Goal: Check status: Check status

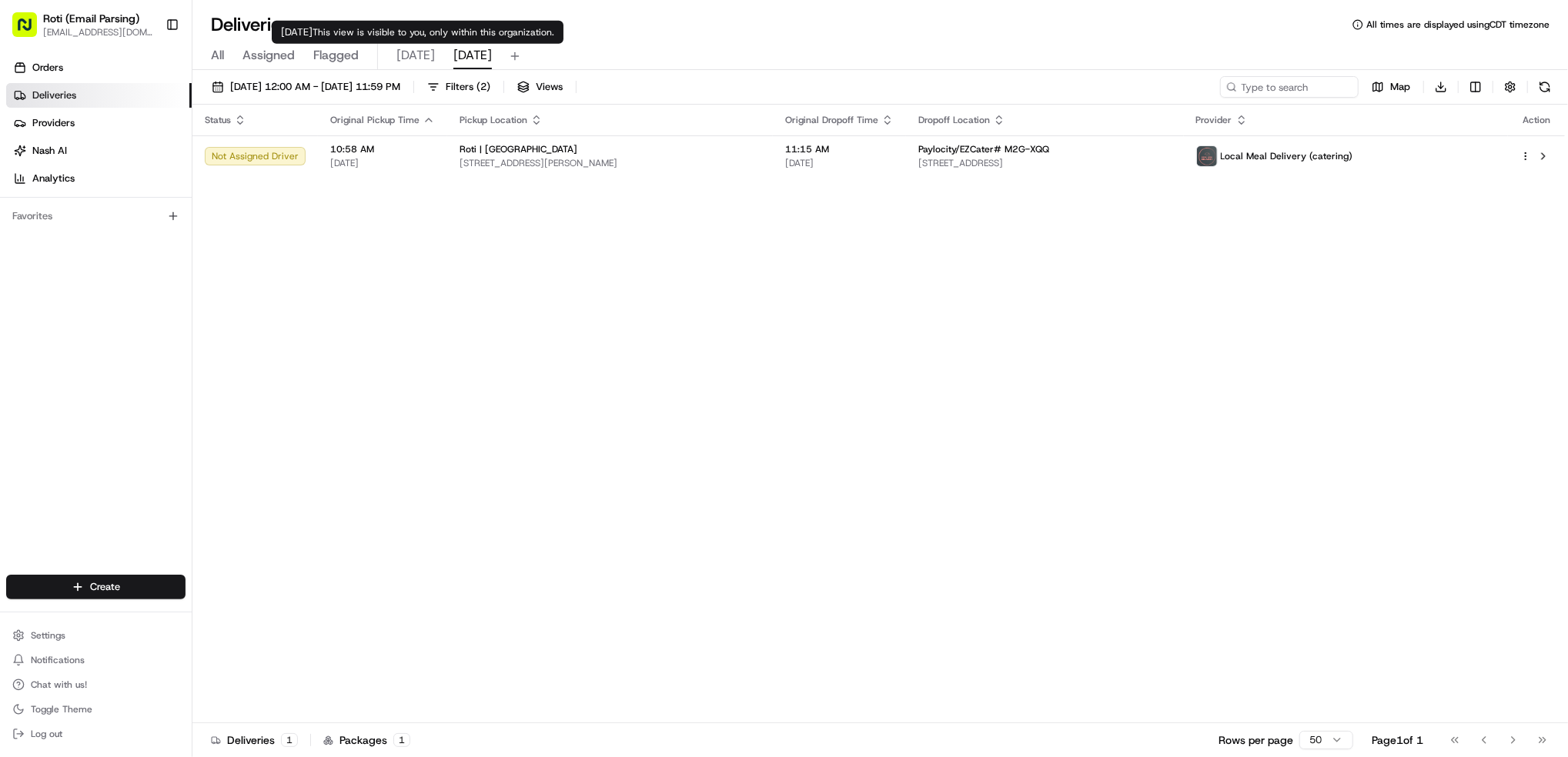
click at [410, 59] on span "[DATE]" at bounding box center [415, 54] width 38 height 18
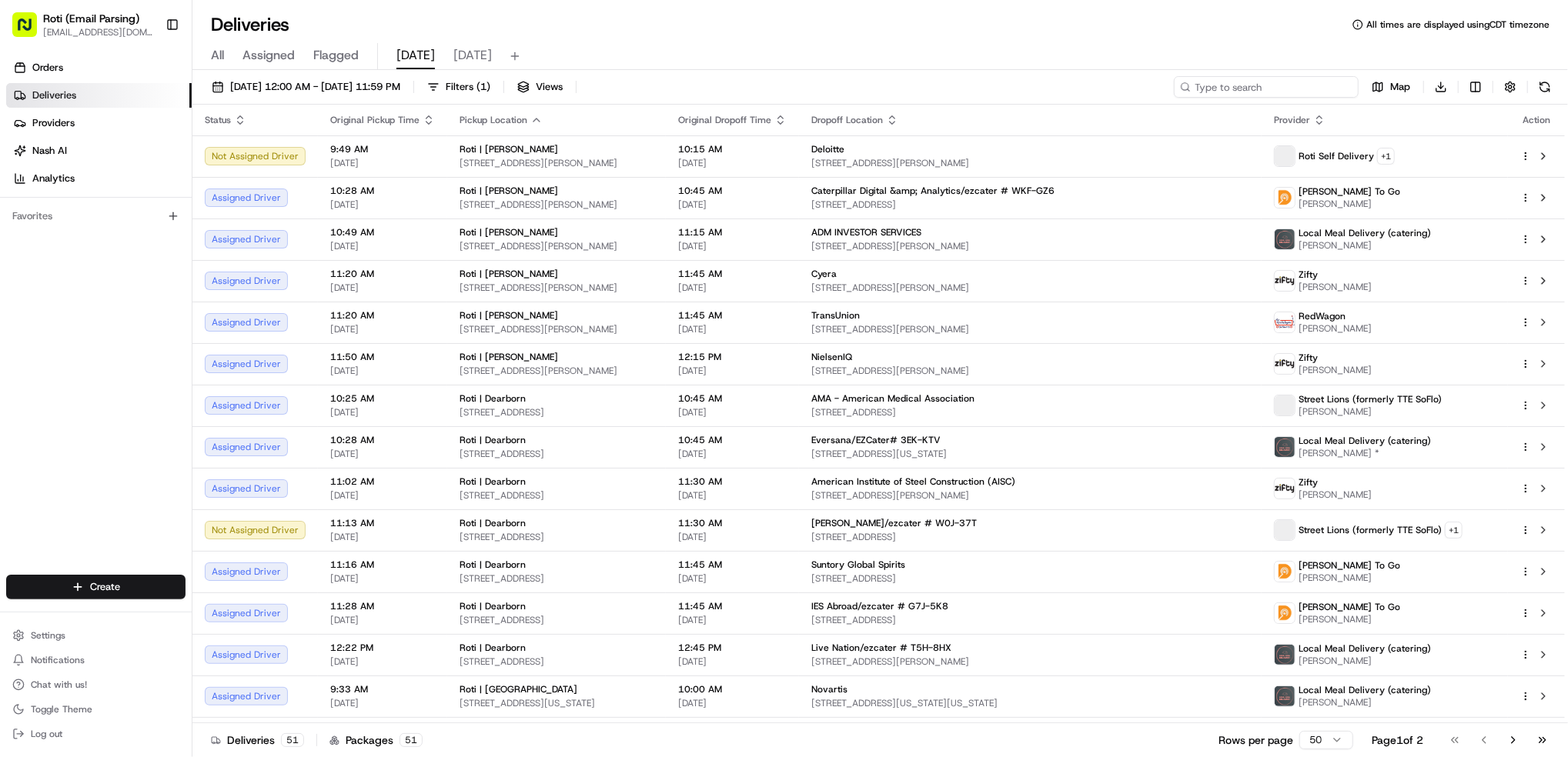
click at [1240, 82] on input at bounding box center [1267, 87] width 185 height 22
paste input "# 96R-93A"
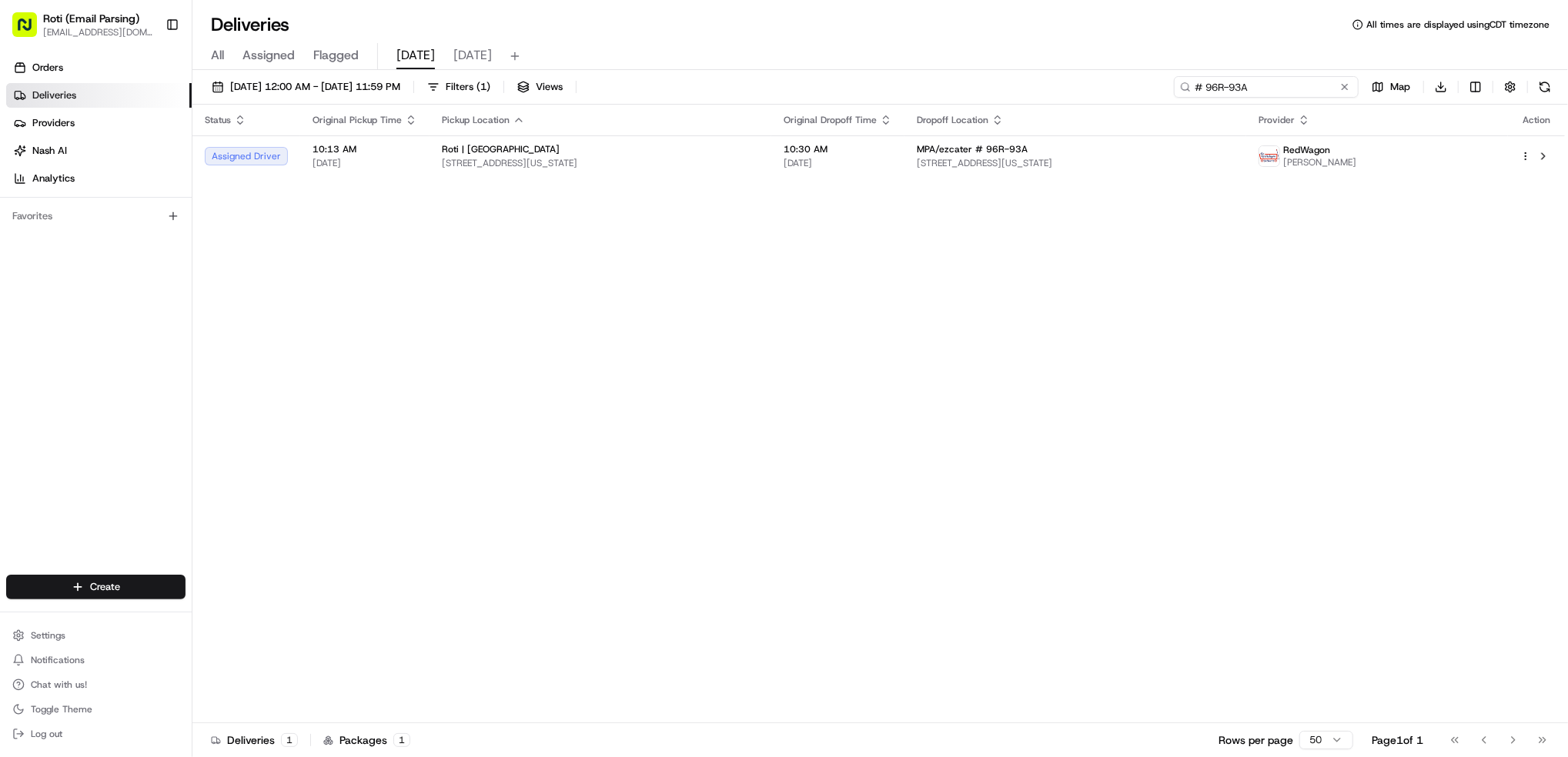
type input "# 96R-93A"
drag, startPoint x: 1259, startPoint y: 90, endPoint x: 917, endPoint y: 34, distance: 346.6
click at [1030, 54] on div "Deliveries All times are displayed using CDT timezone All Assigned Flagged [DAT…" at bounding box center [880, 378] width 1376 height 757
paste input "# WKF-GZ6"
type input "# WKF-GZ6"
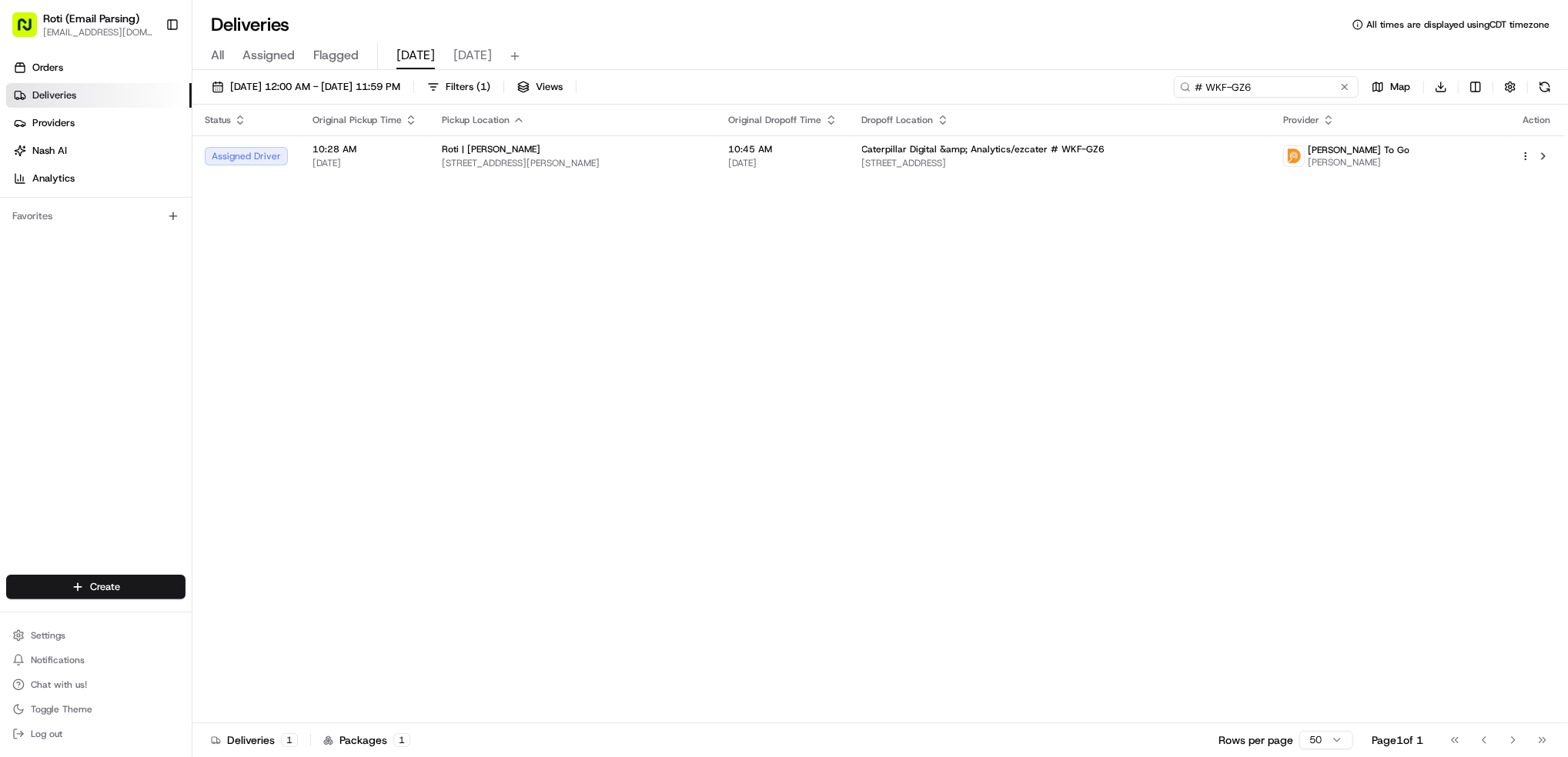
drag, startPoint x: 1263, startPoint y: 84, endPoint x: 1106, endPoint y: 67, distance: 157.9
click at [1156, 69] on div "Deliveries All times are displayed using CDT timezone All Assigned Flagged [DAT…" at bounding box center [880, 378] width 1376 height 757
paste input "# 3EK-KTV"
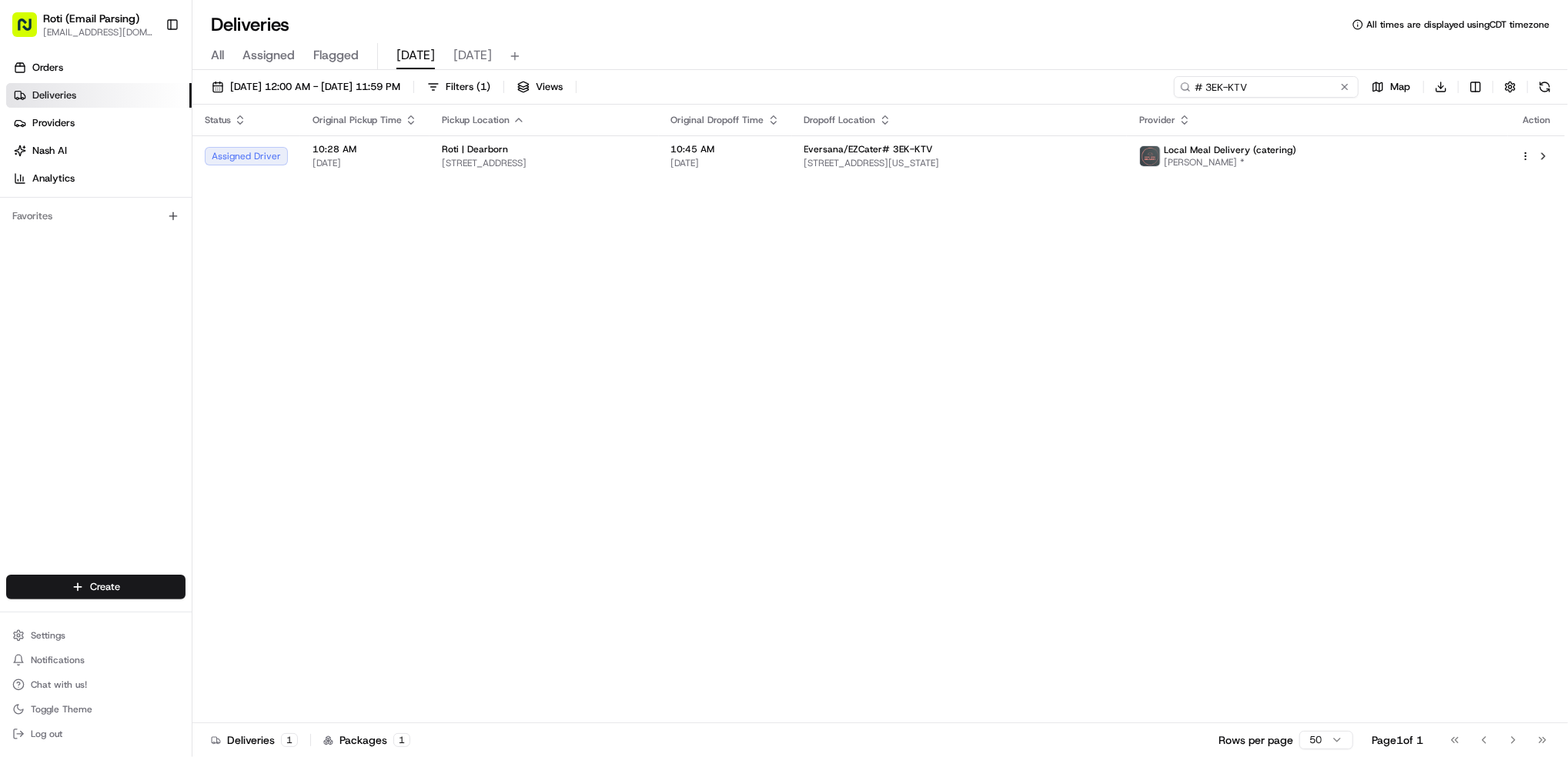
type input "# 3EK-KTV"
drag, startPoint x: 1142, startPoint y: 82, endPoint x: 878, endPoint y: 69, distance: 264.3
click at [878, 69] on div "Deliveries All times are displayed using CDT timezone All Assigned Flagged [DAT…" at bounding box center [880, 378] width 1376 height 757
paste input "# YEA-VKT"
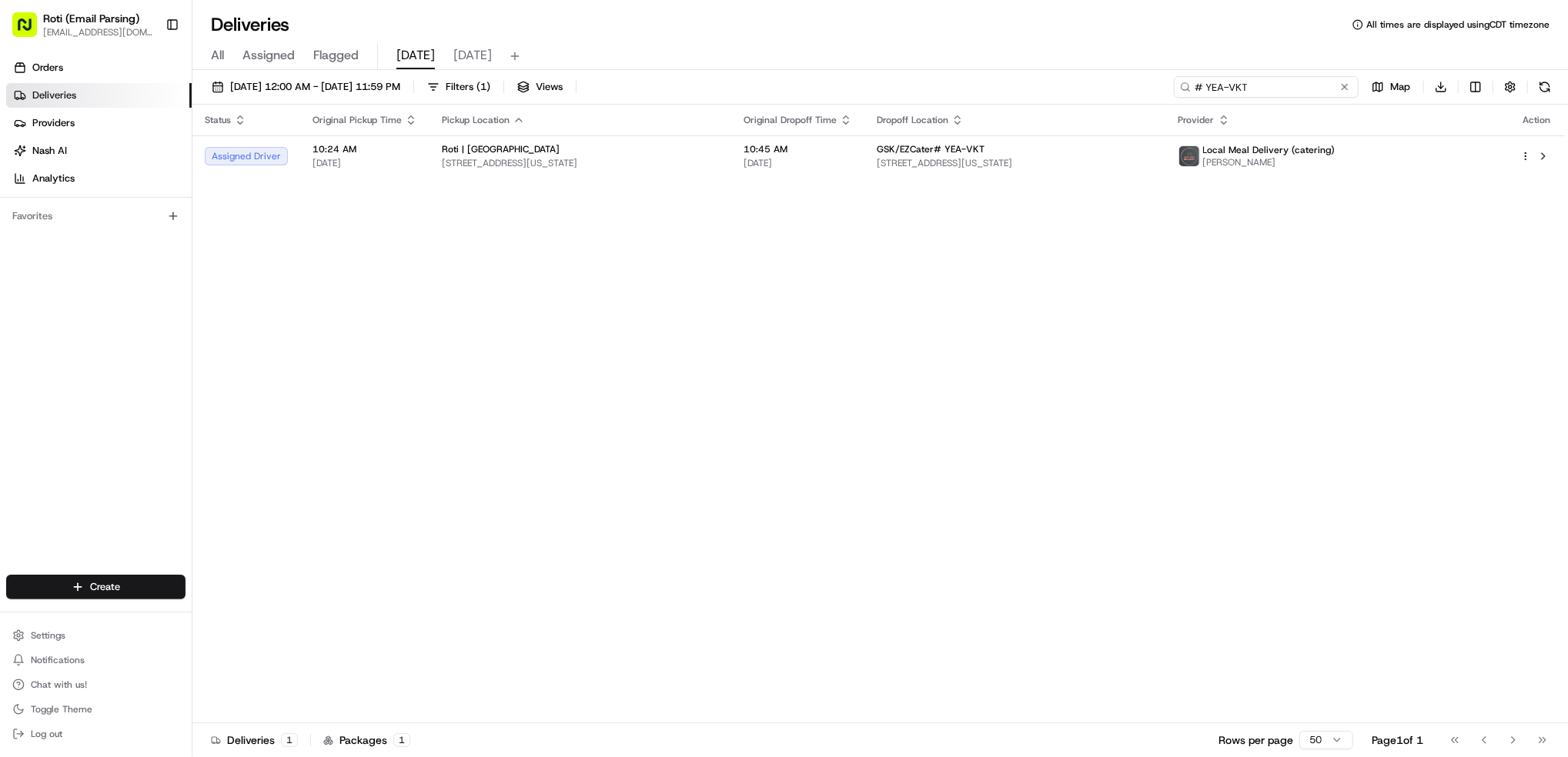
type input "# YEA-VKT"
drag, startPoint x: 1258, startPoint y: 78, endPoint x: 851, endPoint y: 32, distance: 409.6
click at [871, 34] on div "Deliveries All times are displayed using CDT timezone All Assigned Flagged [DAT…" at bounding box center [880, 378] width 1376 height 757
paste input "# XZK-86F"
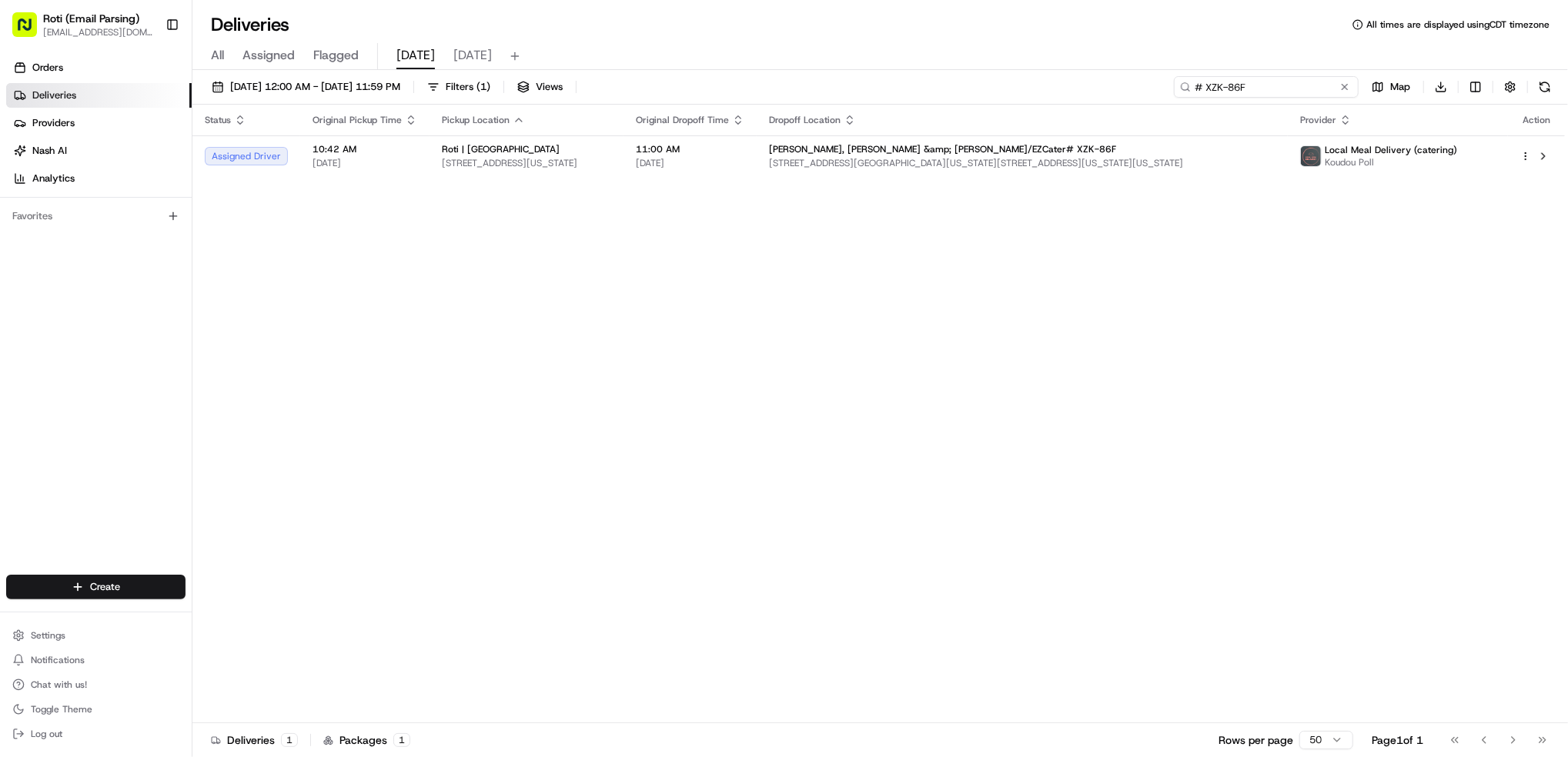
type input "# XZK-86F"
drag, startPoint x: 1257, startPoint y: 82, endPoint x: 883, endPoint y: 7, distance: 381.4
click at [994, 47] on div "Deliveries All times are displayed using CDT timezone All Assigned Flagged [DAT…" at bounding box center [880, 378] width 1376 height 757
paste input "# WMU-EQ5"
type input "# WMU-EQ5"
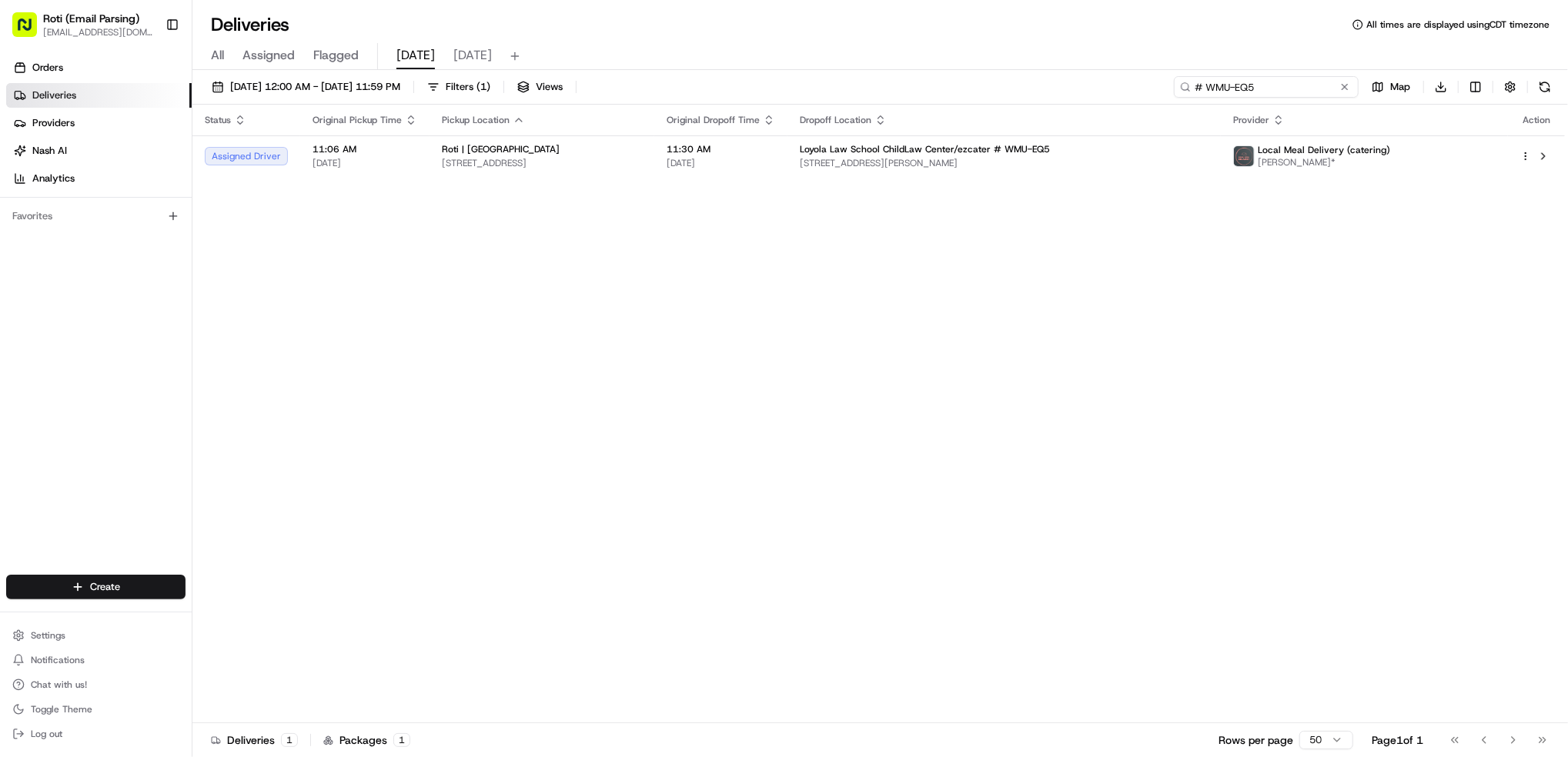
type input "# WMU-EQ5"
drag, startPoint x: 1275, startPoint y: 82, endPoint x: 649, endPoint y: 12, distance: 629.9
click at [873, 46] on div "Deliveries All times are displayed using CDT timezone All Assigned Flagged [DAT…" at bounding box center [880, 378] width 1376 height 757
paste input "# 95P-HHP"
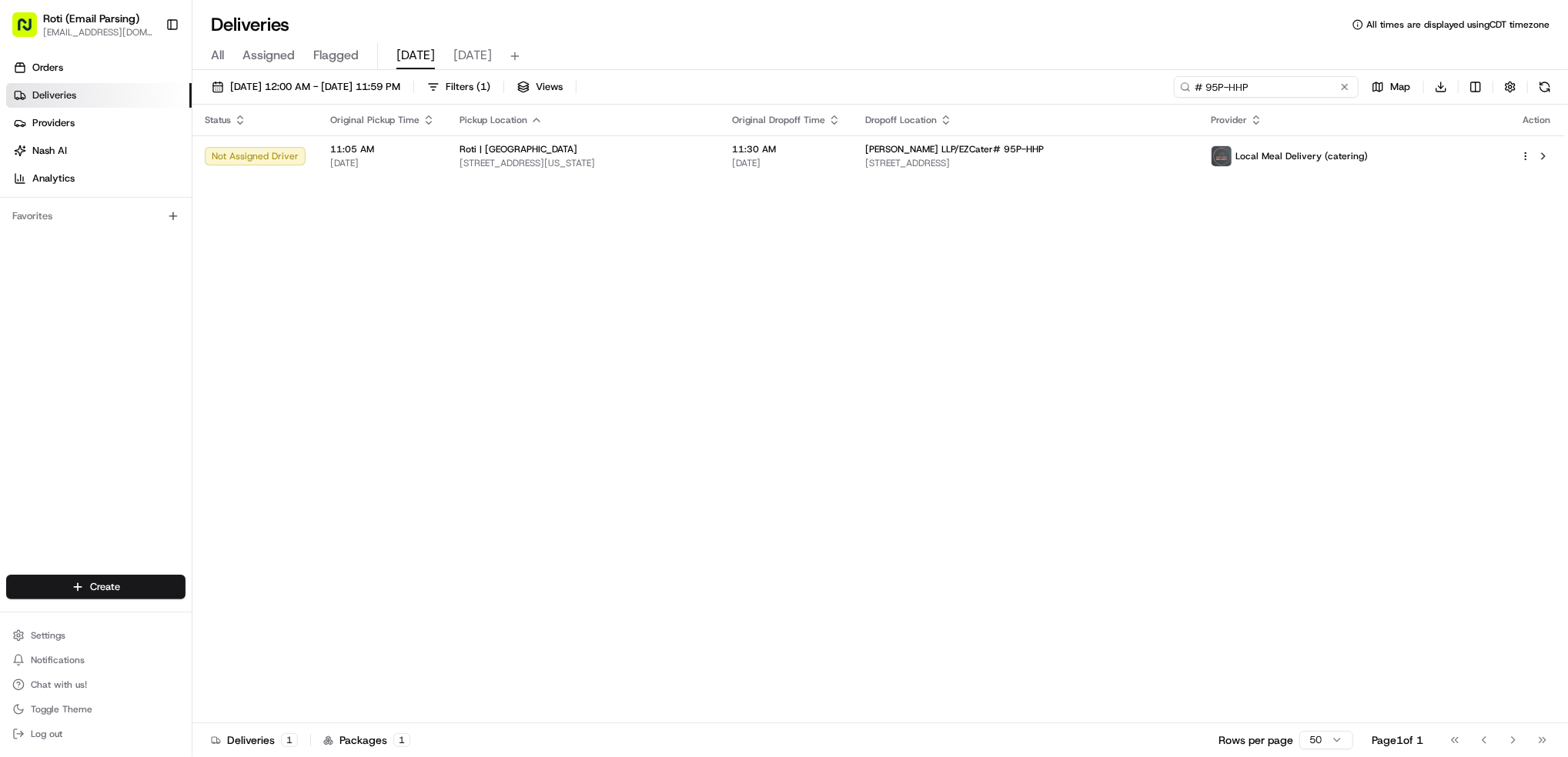
type input "# 95P-HHP"
drag, startPoint x: 1265, startPoint y: 90, endPoint x: 952, endPoint y: 12, distance: 322.6
click at [1053, 36] on div "Deliveries All times are displayed using CDT timezone All Assigned Flagged [DAT…" at bounding box center [880, 378] width 1376 height 757
paste input "# 2VP-ZJ5"
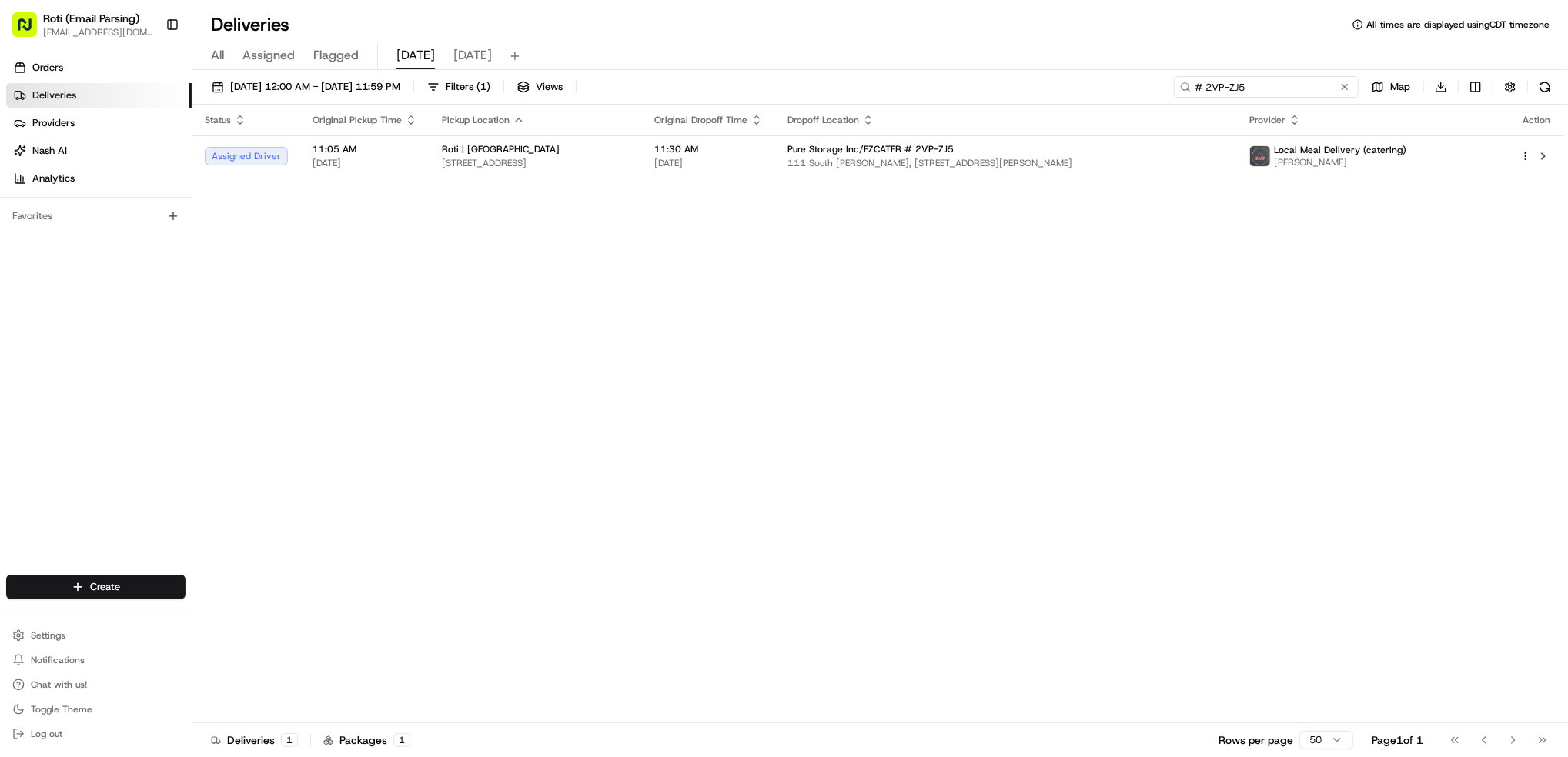
type input "# 2VP-ZJ5"
drag, startPoint x: 1246, startPoint y: 82, endPoint x: 880, endPoint y: 6, distance: 373.8
click at [946, 21] on div "Deliveries All times are displayed using CDT timezone All Assigned Flagged [DAT…" at bounding box center [880, 378] width 1376 height 757
paste input "# 31G-2TE"
type input "# 31G-2TE"
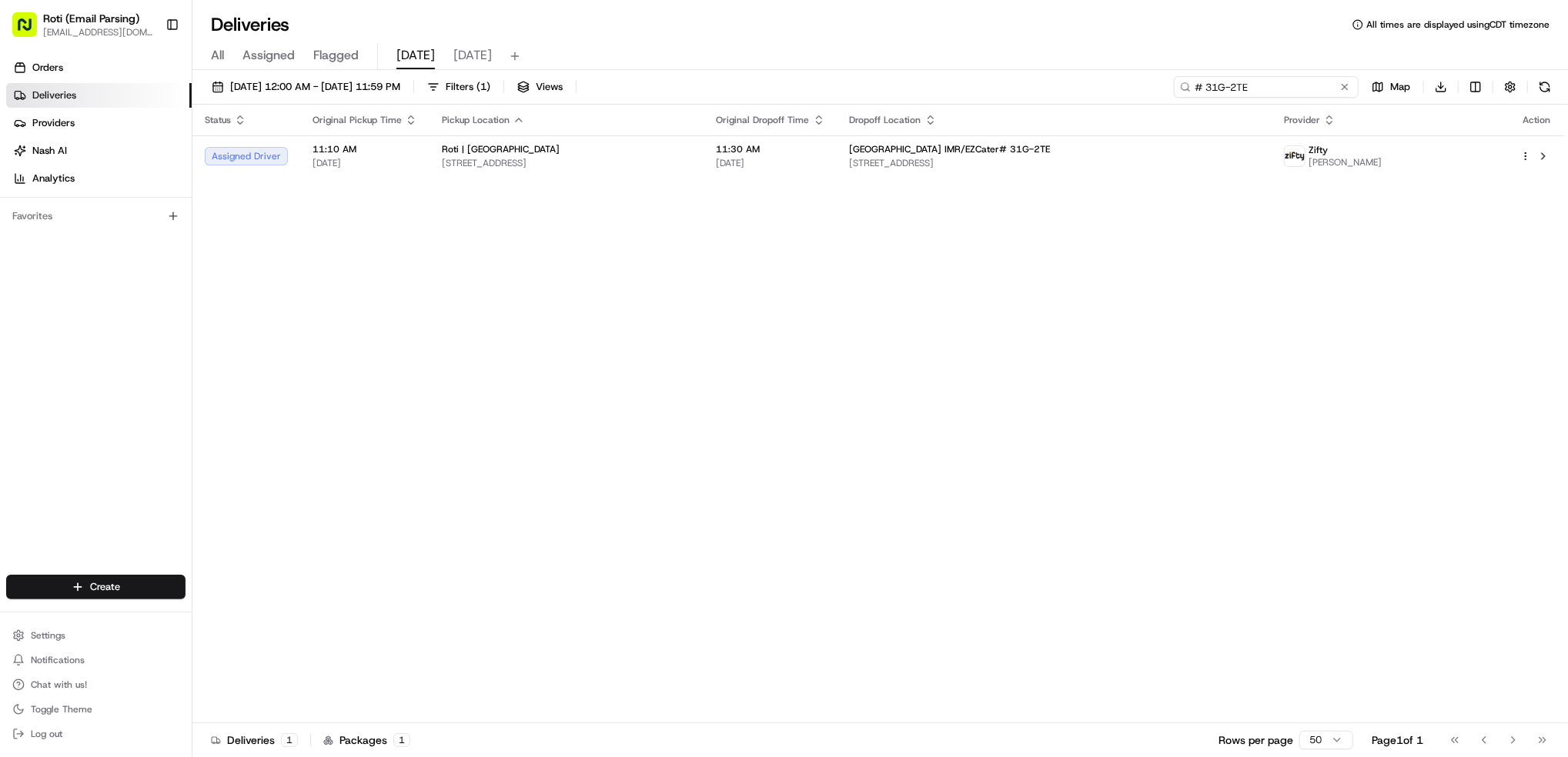
drag, startPoint x: 1279, startPoint y: 90, endPoint x: 858, endPoint y: 10, distance: 428.5
click at [957, 34] on div "Deliveries All times are displayed using CDT timezone All Assigned Flagged [DAT…" at bounding box center [880, 378] width 1376 height 757
paste input "# W0J-37T"
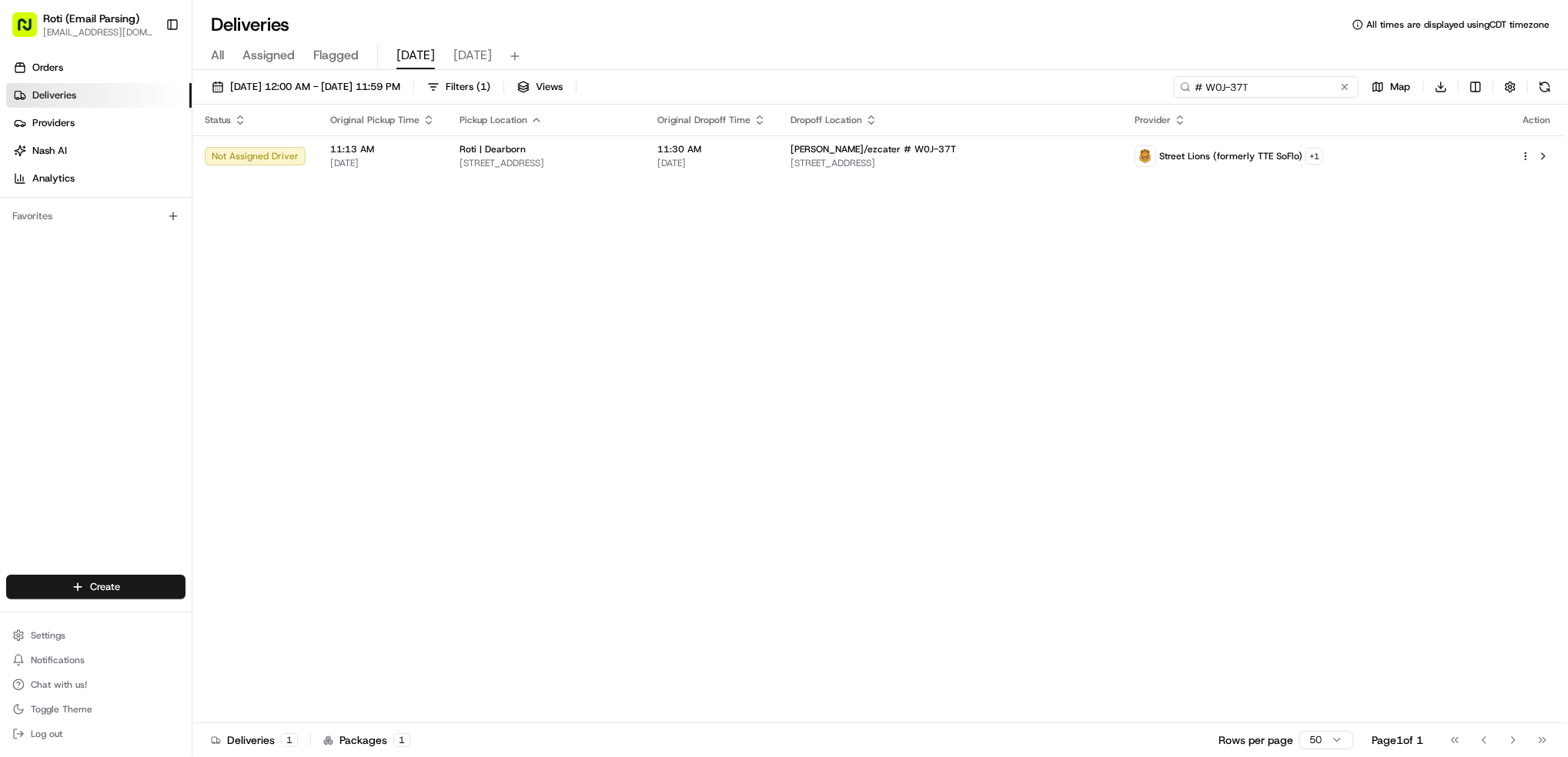
type input "# W0J-37T"
drag, startPoint x: 1233, startPoint y: 81, endPoint x: 811, endPoint y: 14, distance: 427.3
click at [816, 14] on div "Deliveries All times are displayed using CDT timezone All Assigned Flagged [DAT…" at bounding box center [880, 378] width 1376 height 757
paste input "# K2X-2J3"
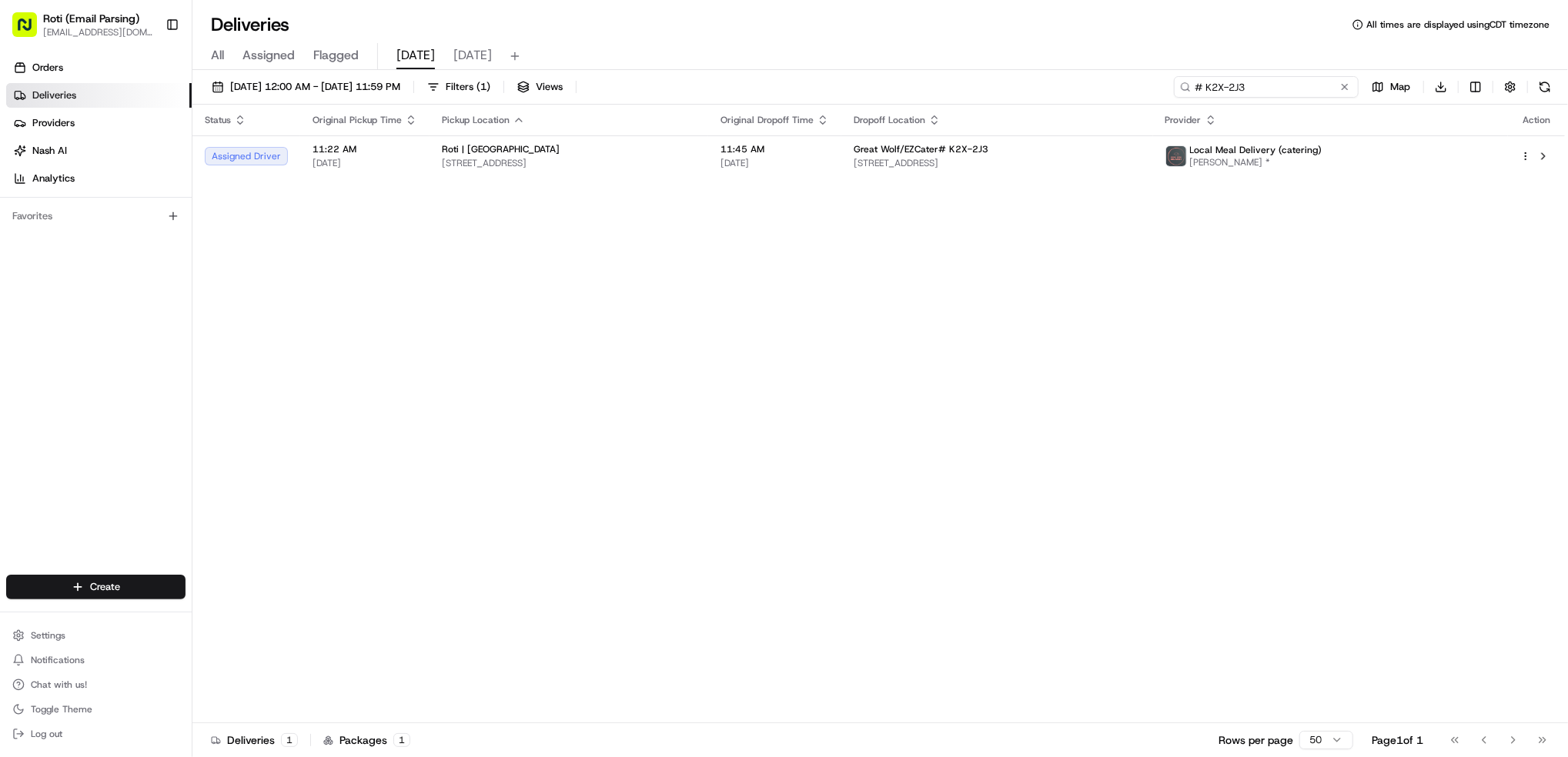
type input "# K2X-2J3"
drag, startPoint x: 1037, startPoint y: 56, endPoint x: 878, endPoint y: 44, distance: 159.5
click at [880, 45] on div "Deliveries All times are displayed using CDT timezone All Assigned Flagged [DAT…" at bounding box center [880, 378] width 1376 height 757
paste input "# G7J-5K8"
type input "# G7J-5K8"
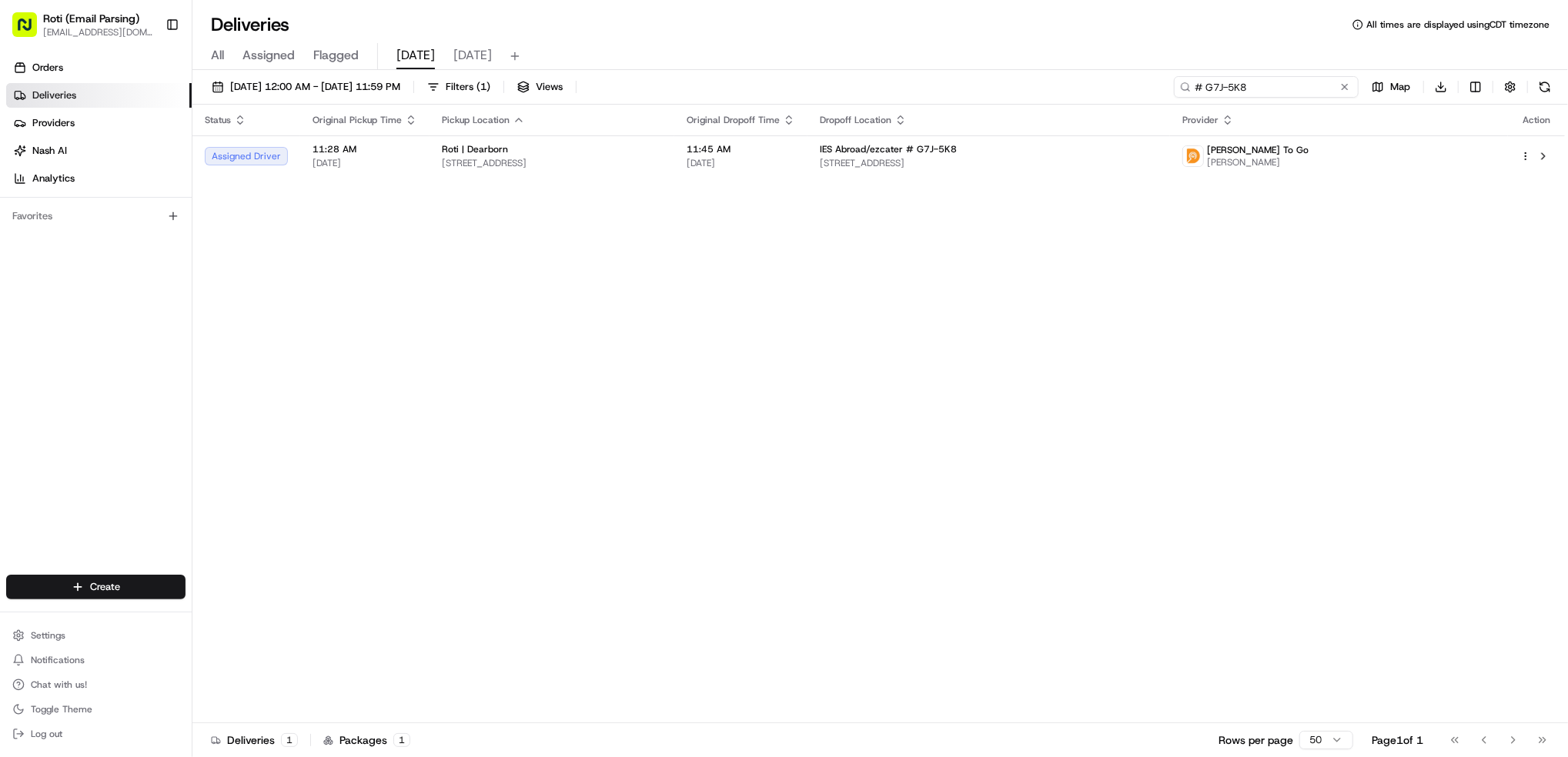
drag, startPoint x: 1295, startPoint y: 93, endPoint x: 753, endPoint y: 7, distance: 548.8
click at [1015, 38] on div "Deliveries All times are displayed using CDT timezone All Assigned Flagged [DAT…" at bounding box center [880, 378] width 1376 height 757
paste input "# CXH-U66"
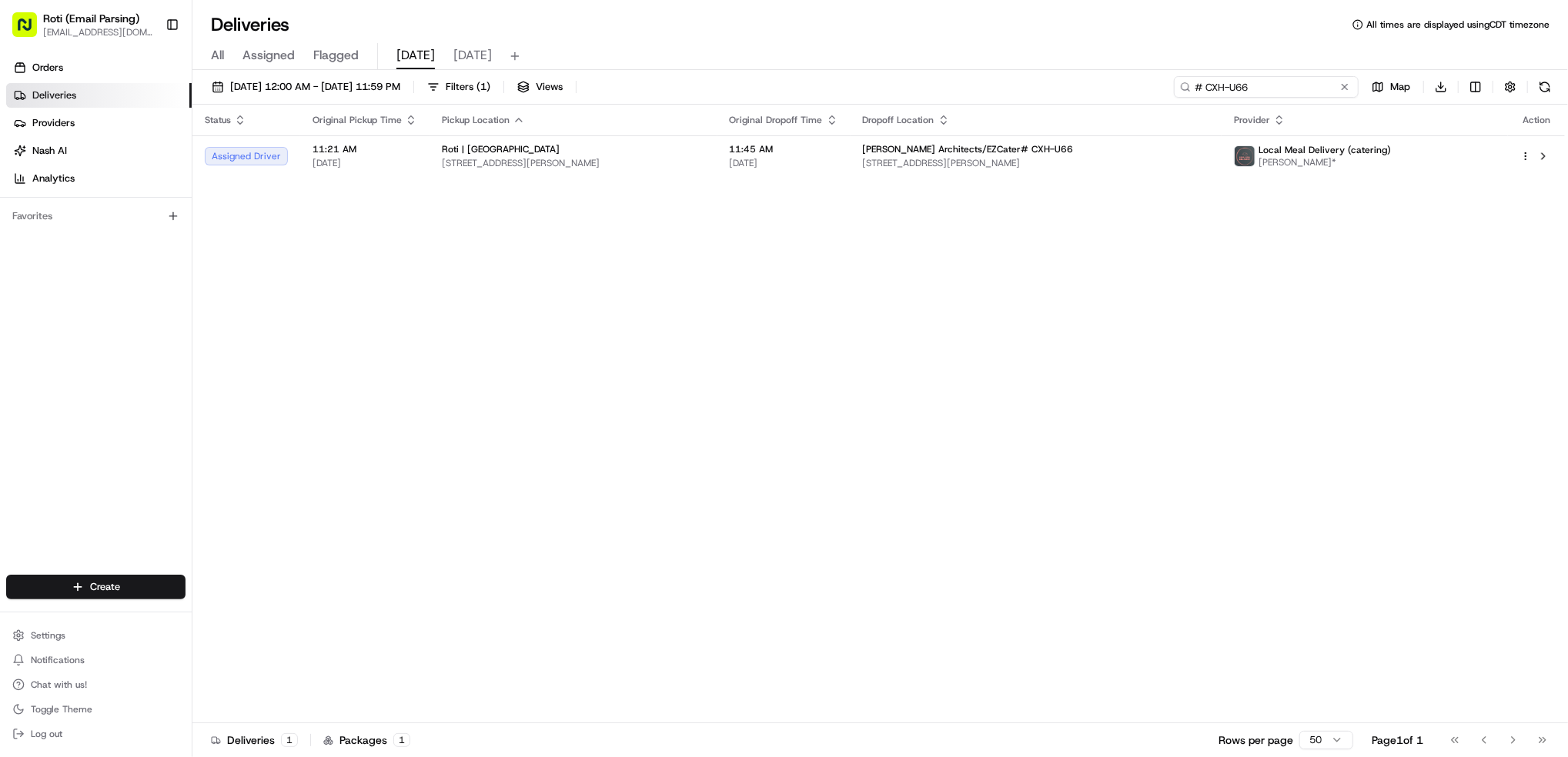
type input "# CXH-U66"
drag, startPoint x: 1262, startPoint y: 82, endPoint x: 830, endPoint y: 3, distance: 439.2
click at [1001, 39] on div "Deliveries All times are displayed using CDT timezone All Assigned Flagged [DAT…" at bounding box center [880, 378] width 1376 height 757
paste input "# KQ0-20V"
type input "# KQ0-20V"
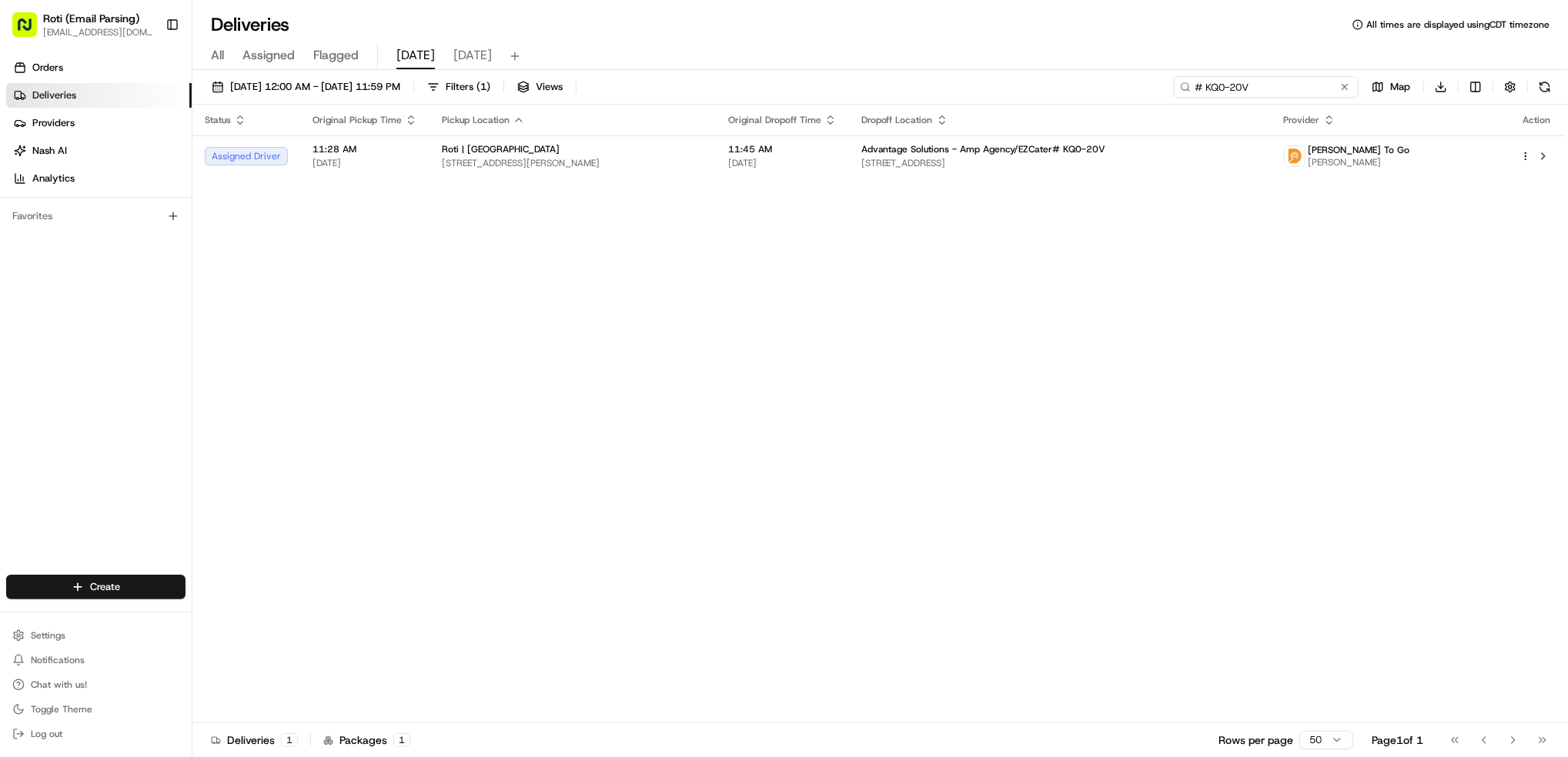
drag, startPoint x: 1284, startPoint y: 95, endPoint x: 796, endPoint y: 53, distance: 489.8
click at [934, 63] on div "Deliveries All times are displayed using CDT timezone All Assigned Flagged [DAT…" at bounding box center [880, 378] width 1376 height 757
paste input "# 4FZ-AGJ"
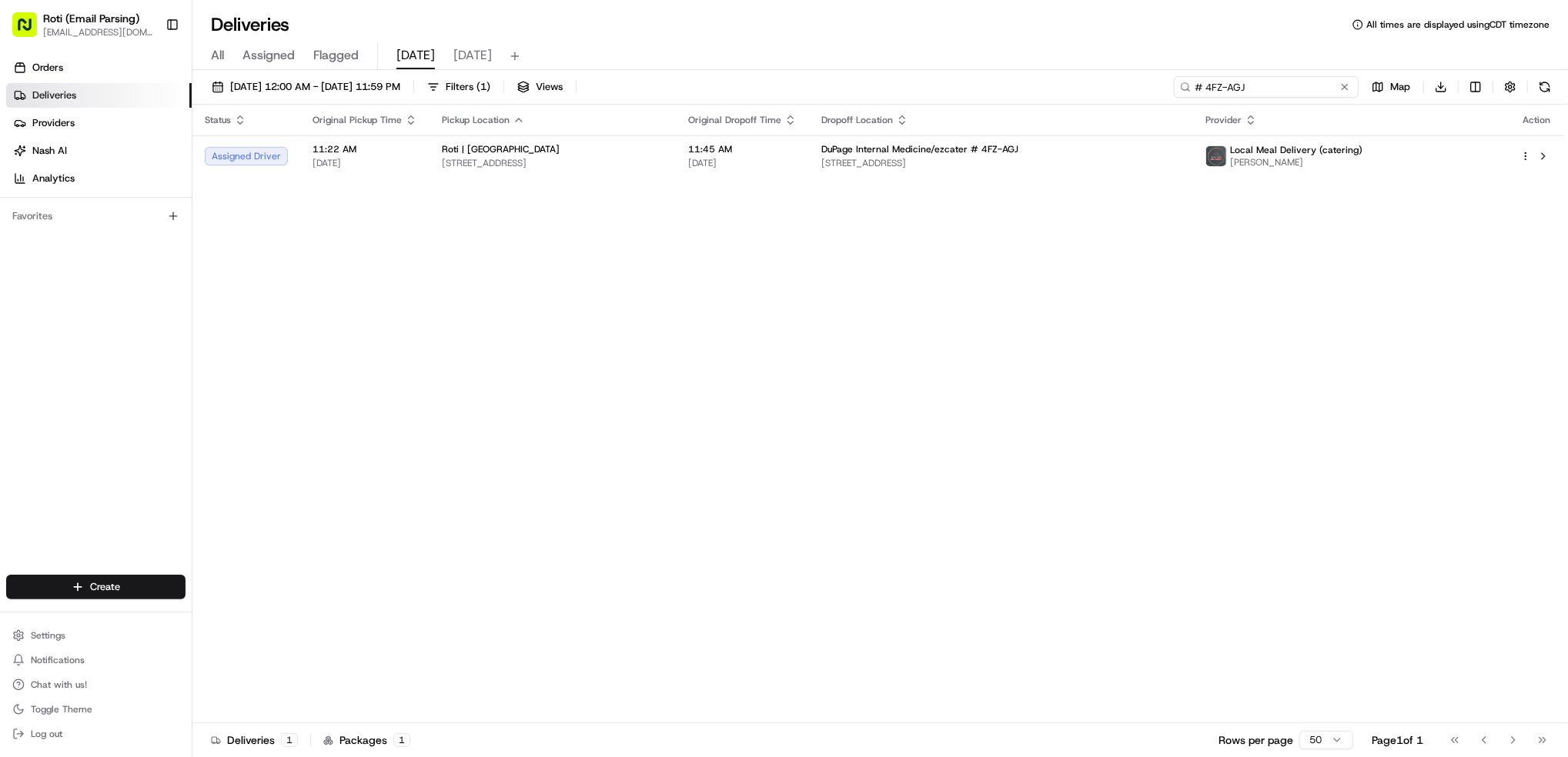
type input "# 4FZ-AGJ"
drag, startPoint x: 1292, startPoint y: 87, endPoint x: 921, endPoint y: 46, distance: 373.3
click at [1008, 55] on div "Deliveries All times are displayed using CDT timezone All Assigned Flagged [DAT…" at bounding box center [880, 378] width 1376 height 757
paste input "# UH1-Q95"
type input "# UH1-Q95"
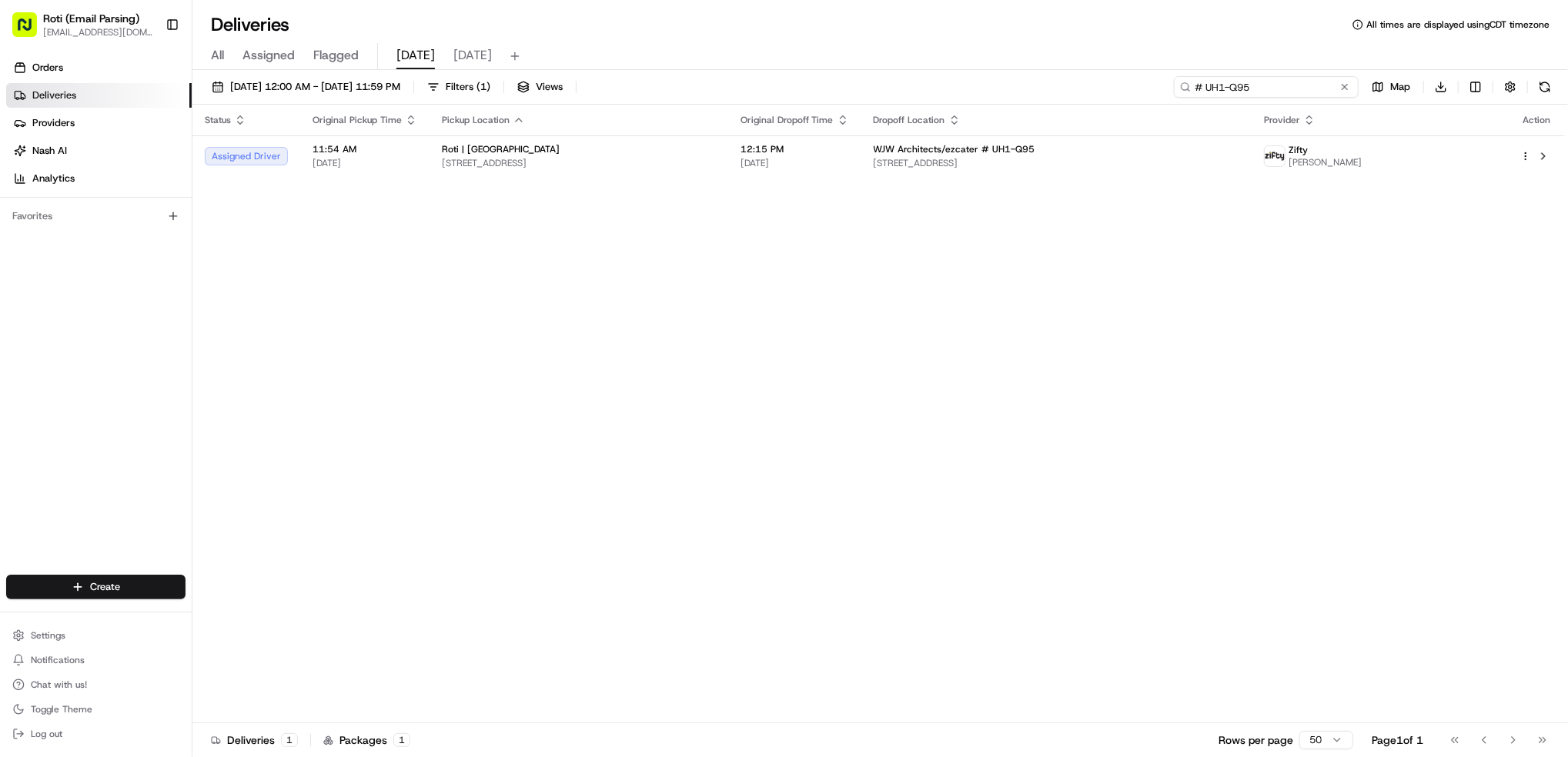
drag, startPoint x: 1255, startPoint y: 86, endPoint x: 976, endPoint y: 20, distance: 286.7
click at [1031, 31] on div "Deliveries All times are displayed using CDT timezone All Assigned Flagged [DAT…" at bounding box center [880, 378] width 1376 height 757
paste input "# T5H-8HX"
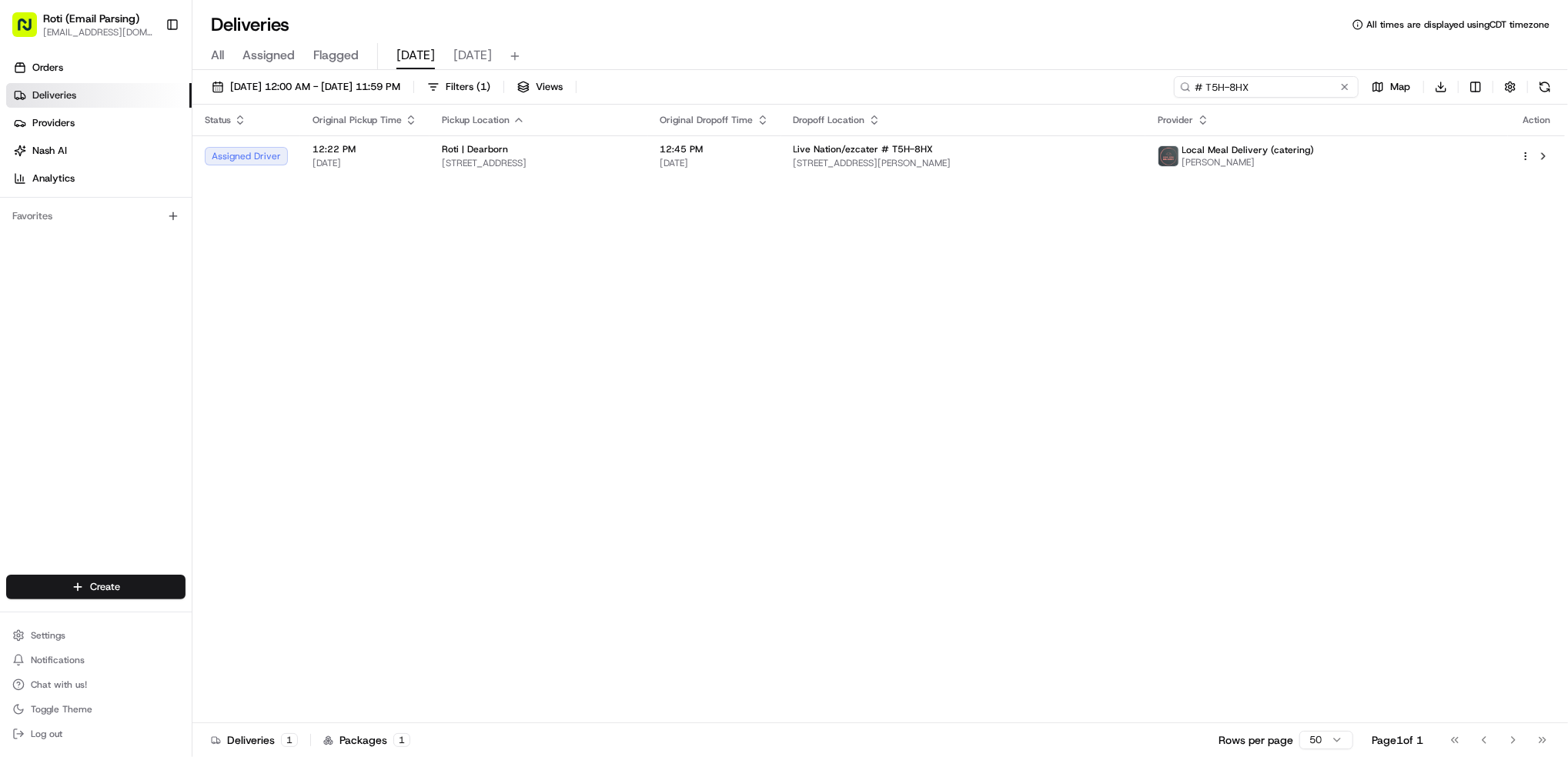
type input "# T5H-8HX"
drag, startPoint x: 1265, startPoint y: 90, endPoint x: 1116, endPoint y: 69, distance: 150.5
click at [1155, 76] on div "[DATE] 12:00 AM - [DATE] 11:59 PM Filters ( 1 ) Views # T5H-8HX Map Download" at bounding box center [880, 90] width 1376 height 29
paste input "# AW6-8UV"
type input "# AW6-8UV"
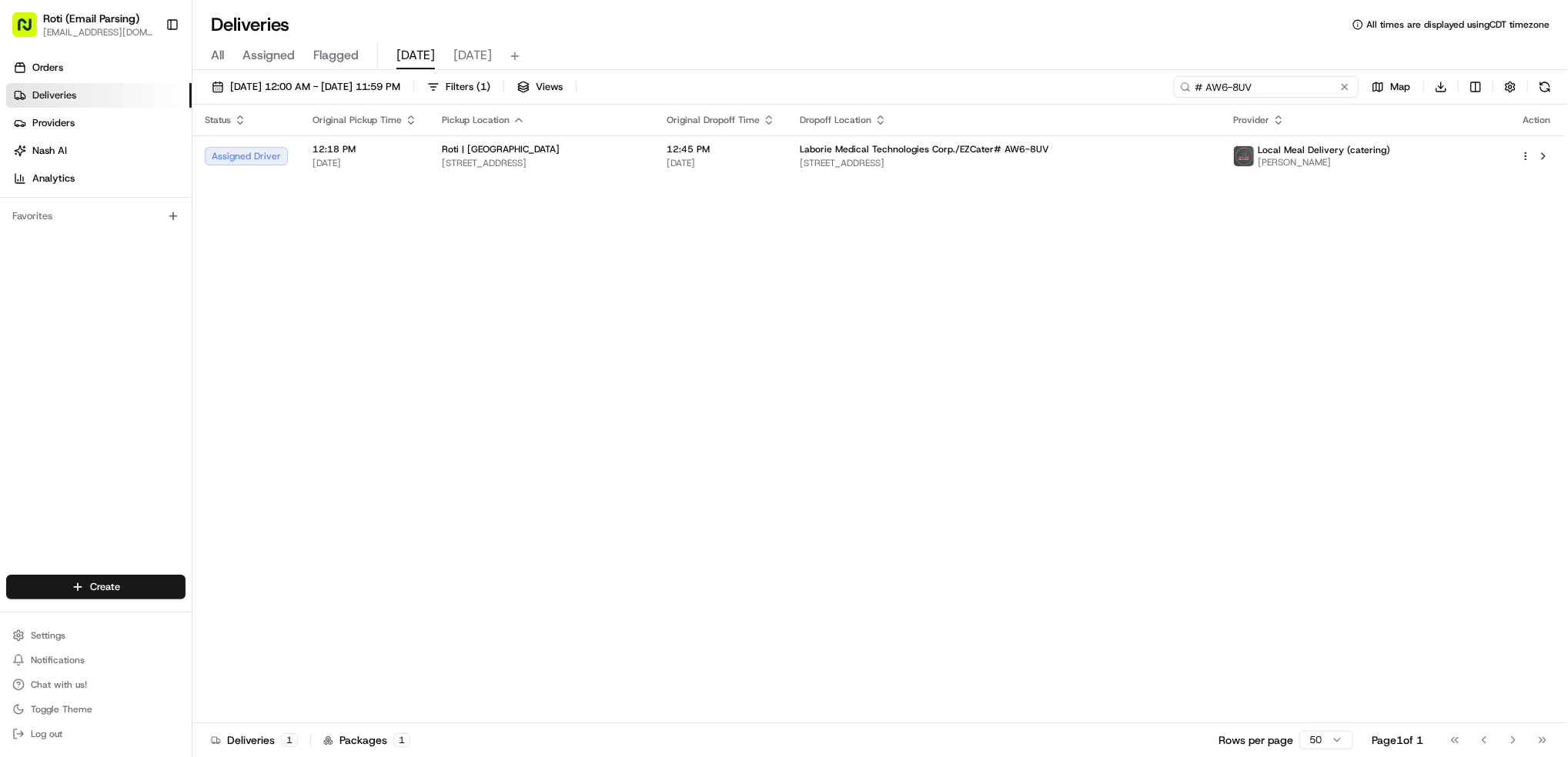
drag, startPoint x: 1316, startPoint y: 90, endPoint x: 914, endPoint y: 1, distance: 411.7
click at [966, 13] on div "Deliveries All times are displayed using CDT timezone All Assigned Flagged [DAT…" at bounding box center [880, 378] width 1376 height 757
paste input "# AW6-8UV"
type input "# AW6-8UV"
drag, startPoint x: 1275, startPoint y: 90, endPoint x: 959, endPoint y: 13, distance: 325.2
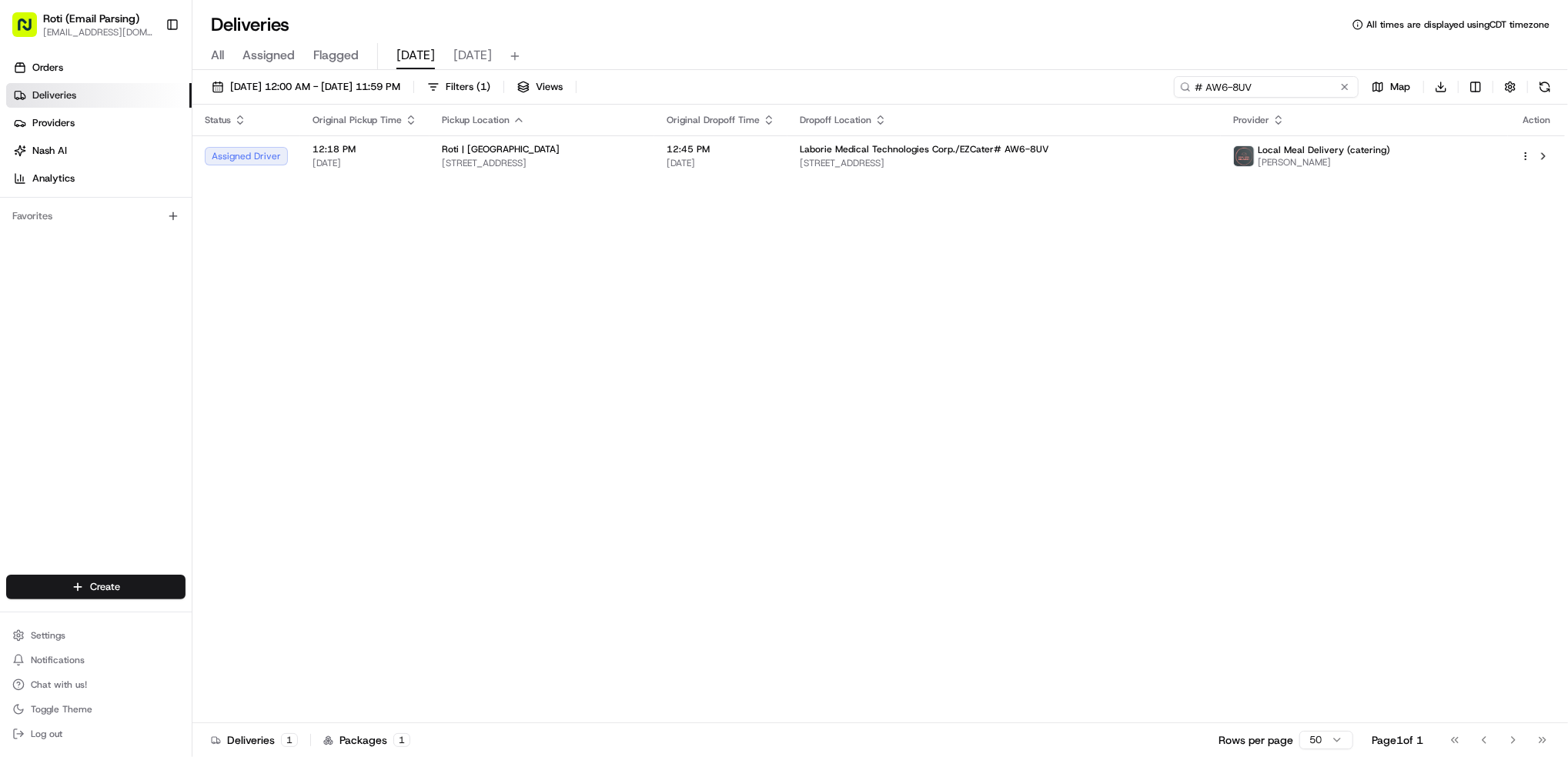
click at [985, 26] on div "Deliveries All times are displayed using CDT timezone All Assigned Flagged [DAT…" at bounding box center [880, 378] width 1376 height 757
paste input "# 00U-043"
type input "# 00U-043"
